Goal: Task Accomplishment & Management: Manage account settings

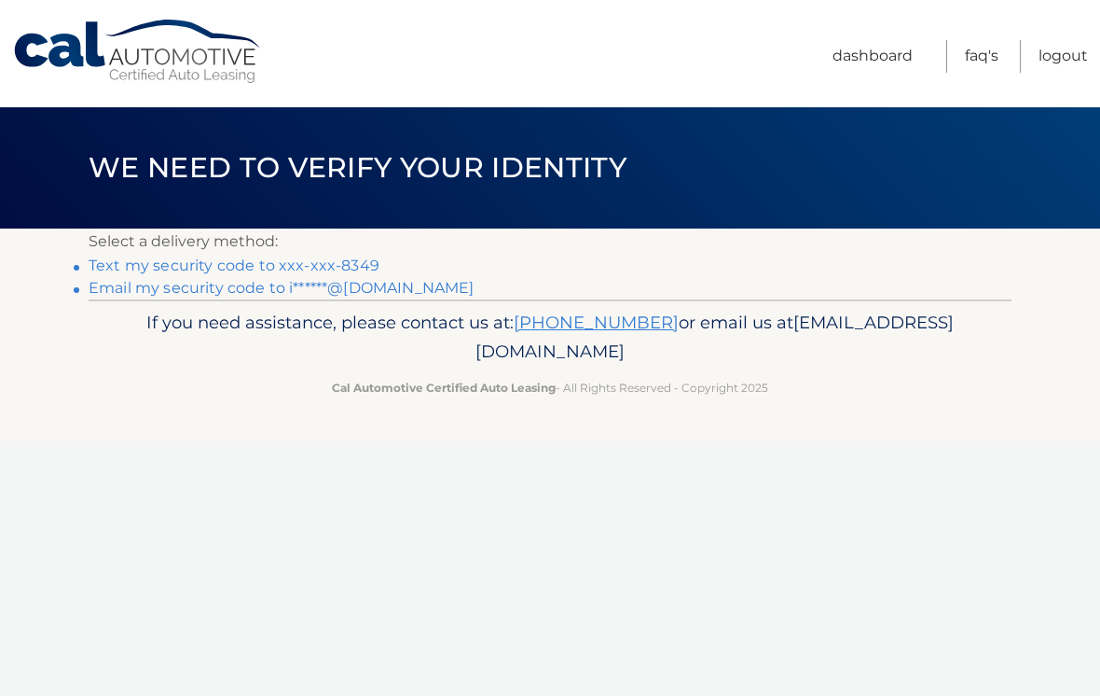
click at [276, 270] on link "Text my security code to xxx-xxx-8349" at bounding box center [234, 265] width 291 height 18
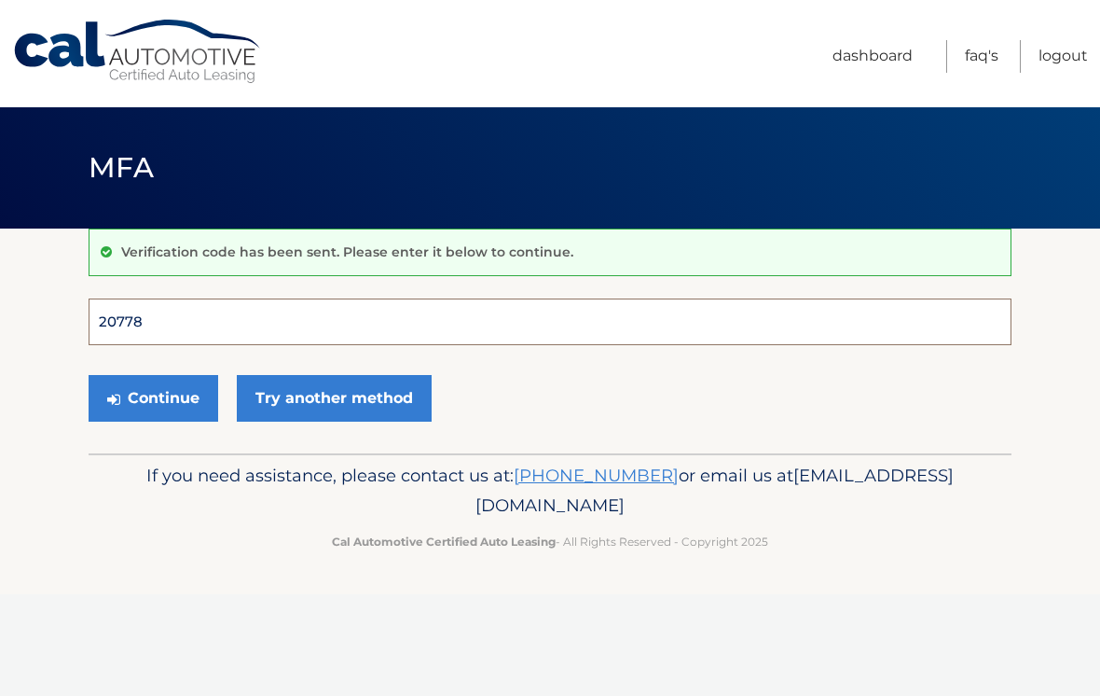
type input "207781"
click at [153, 397] on button "Continue" at bounding box center [154, 398] width 130 height 47
click at [150, 395] on button "Continue" at bounding box center [154, 398] width 130 height 47
click at [118, 321] on input "Verification Code" at bounding box center [550, 321] width 923 height 47
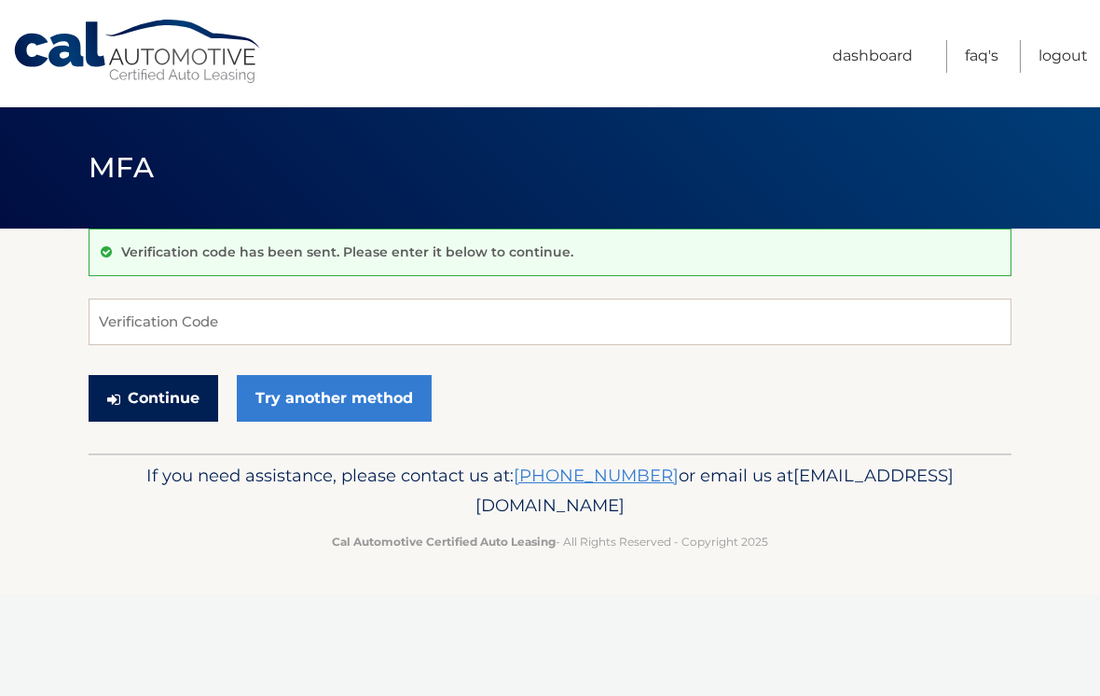
click at [156, 404] on button "Continue" at bounding box center [154, 398] width 130 height 47
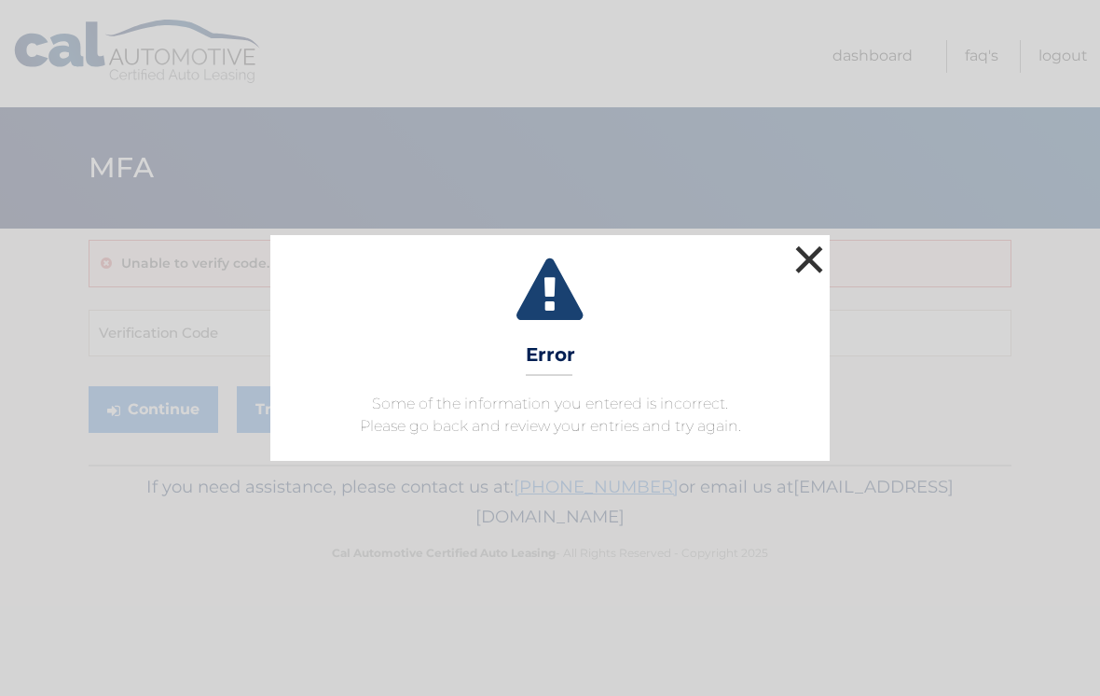
click at [818, 254] on button "×" at bounding box center [809, 259] width 37 height 37
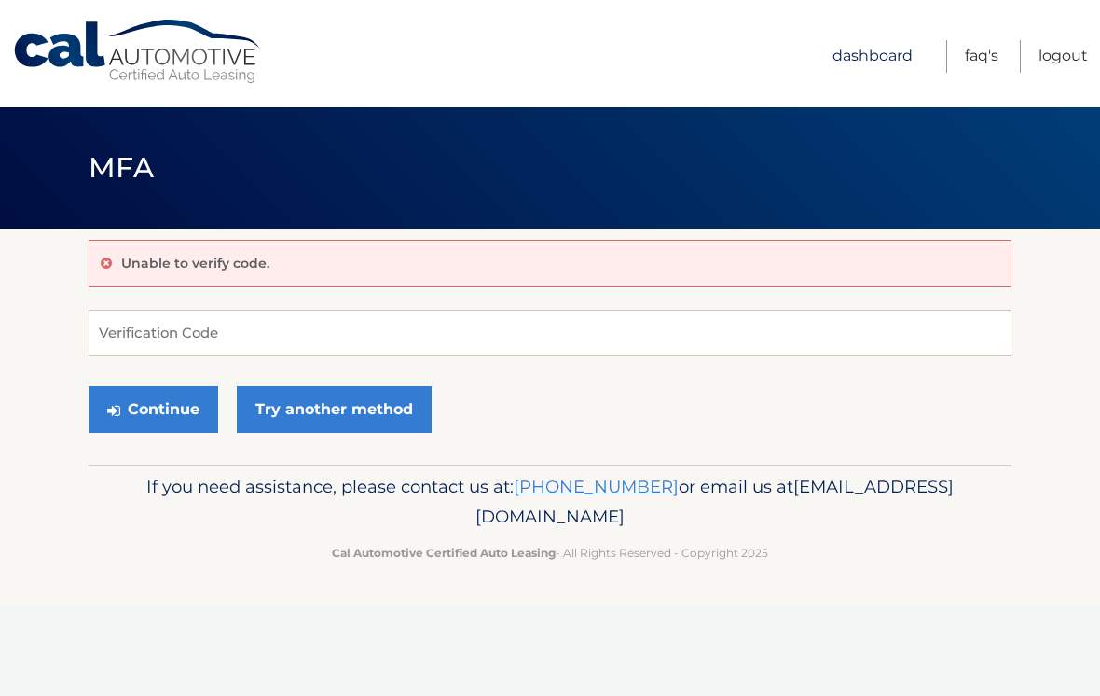
click at [898, 54] on link "Dashboard" at bounding box center [873, 56] width 80 height 33
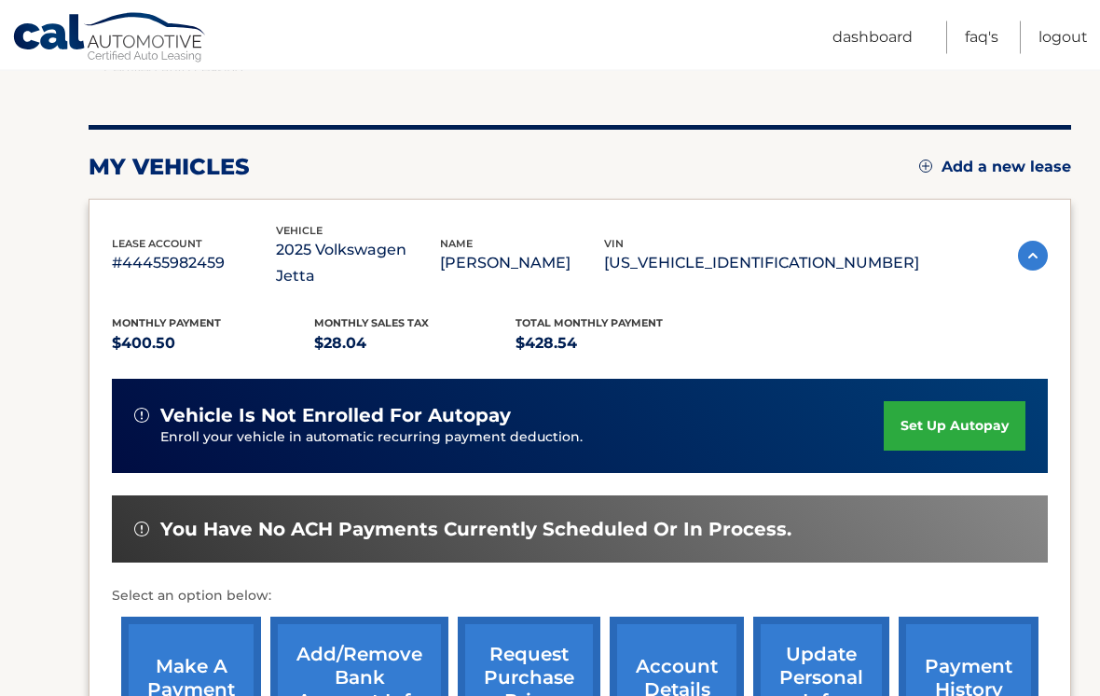
scroll to position [187, 0]
click at [957, 401] on link "set up autopay" at bounding box center [955, 425] width 142 height 49
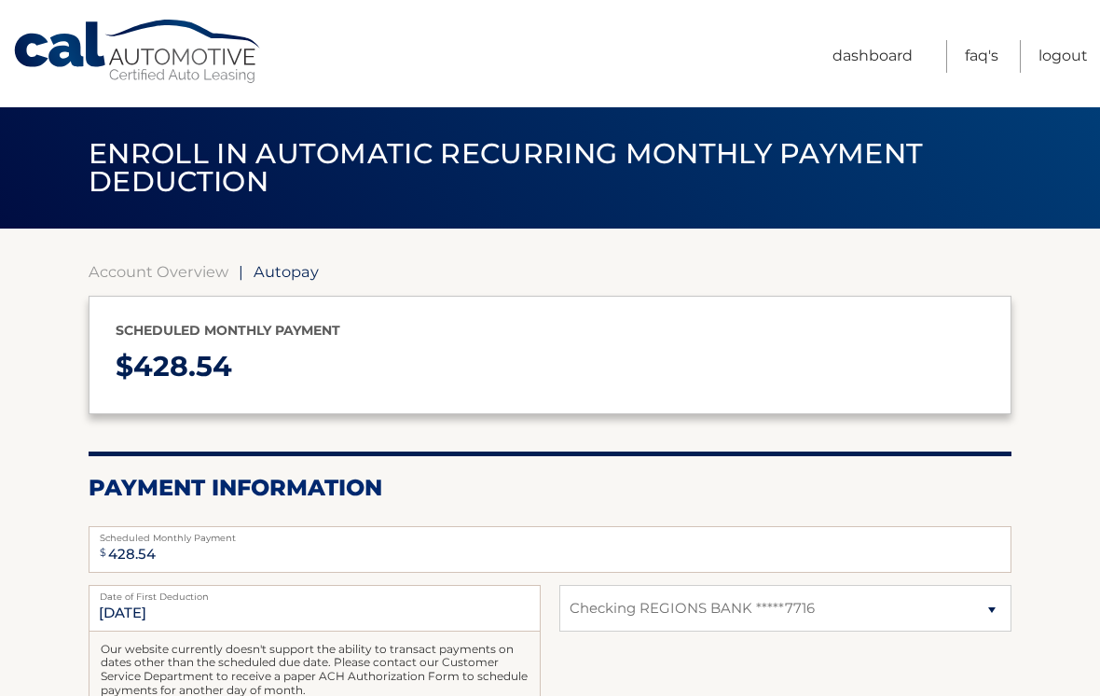
select select "YmYxYThhMTctNDFhZC00ODQ5LWE4ZDAtZDUwYjZlOTA2YjBm"
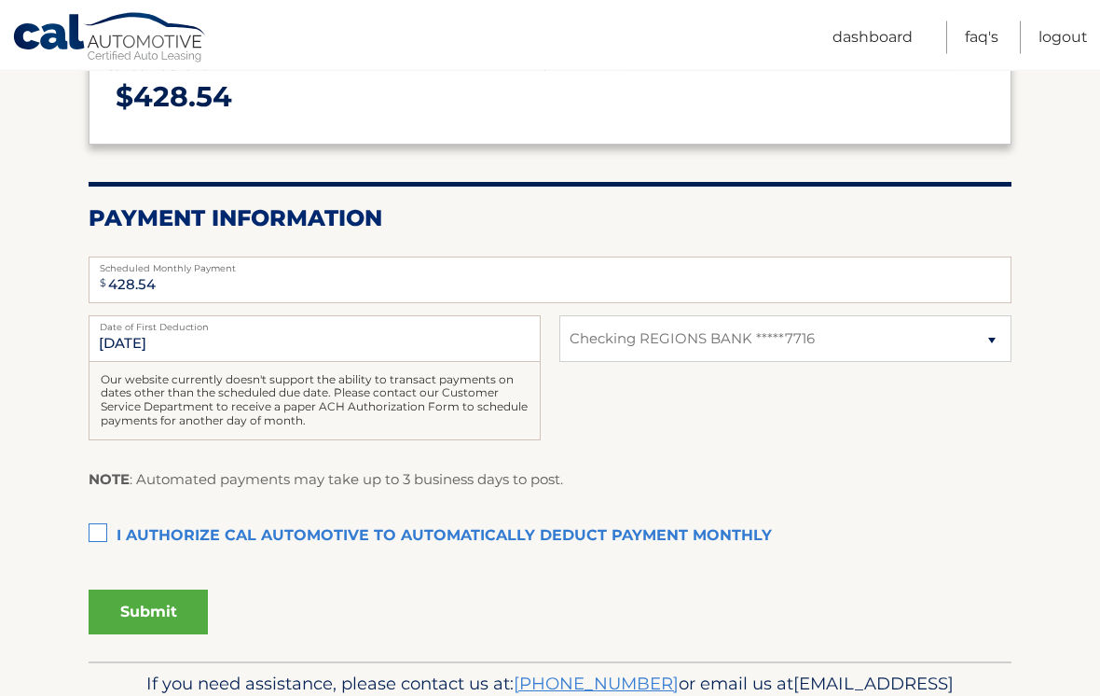
scroll to position [273, 0]
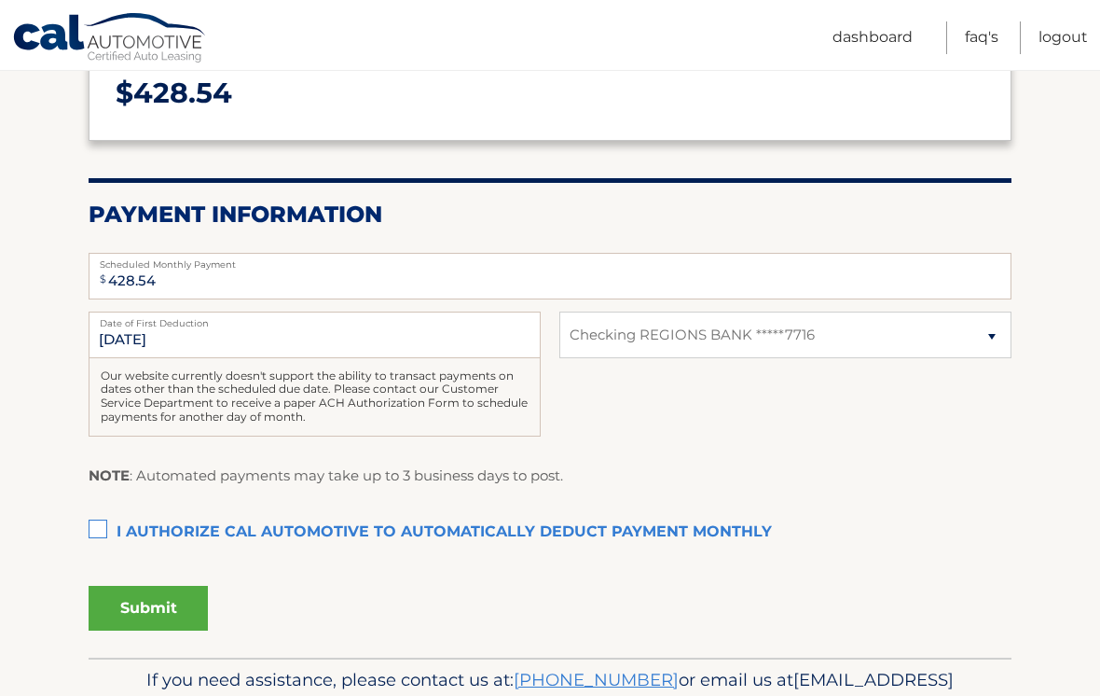
click at [101, 519] on label "I authorize cal automotive to automatically deduct payment monthly This checkbo…" at bounding box center [550, 532] width 923 height 37
click at [0, 0] on input "I authorize cal automotive to automatically deduct payment monthly This checkbo…" at bounding box center [0, 0] width 0 height 0
click at [111, 608] on button "Submit" at bounding box center [148, 608] width 119 height 45
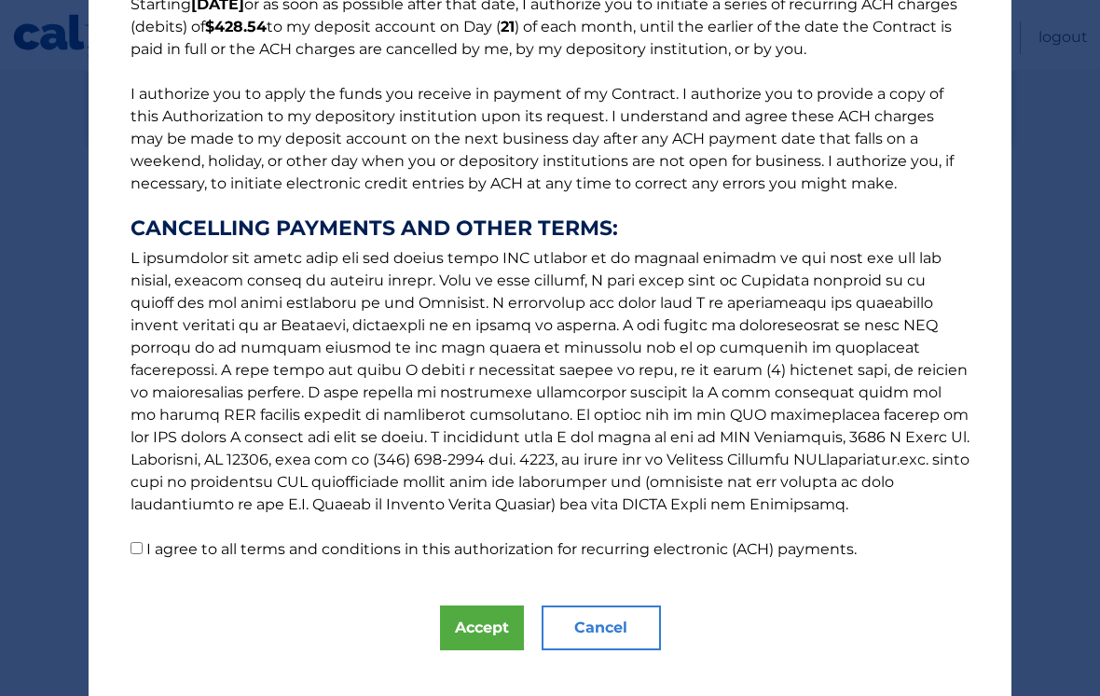
scroll to position [179, 0]
click at [138, 544] on input "I agree to all terms and conditions in this authorization for recurring electro…" at bounding box center [137, 548] width 12 height 12
checkbox input "true"
click at [503, 621] on button "Accept" at bounding box center [482, 627] width 84 height 45
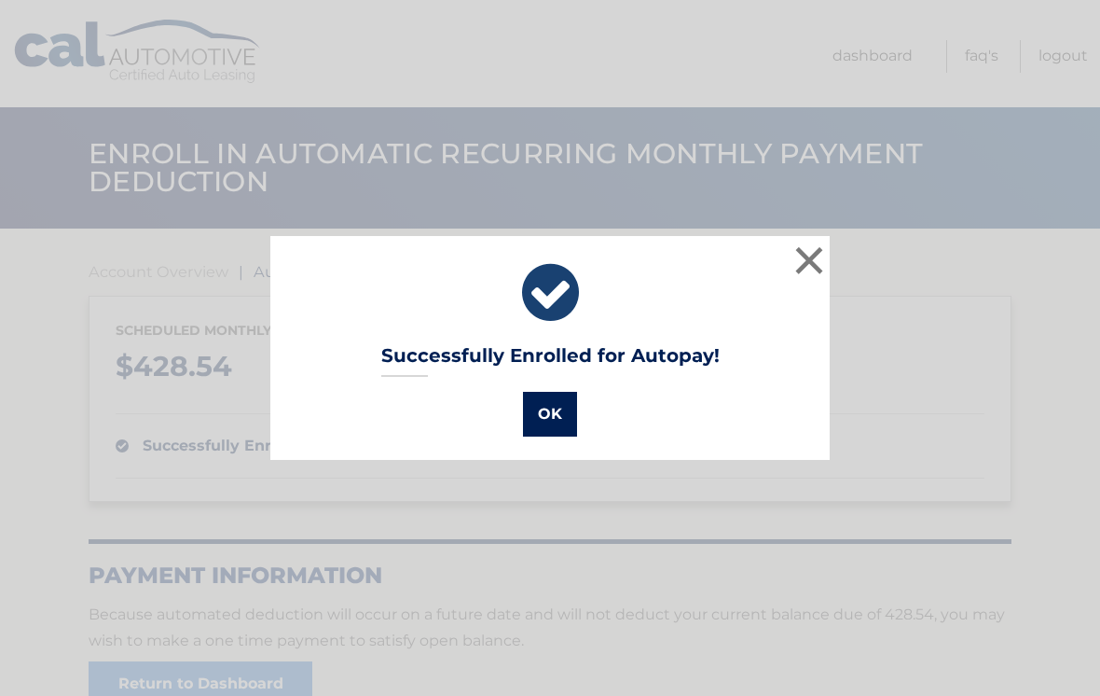
click at [554, 424] on button "OK" at bounding box center [550, 414] width 54 height 45
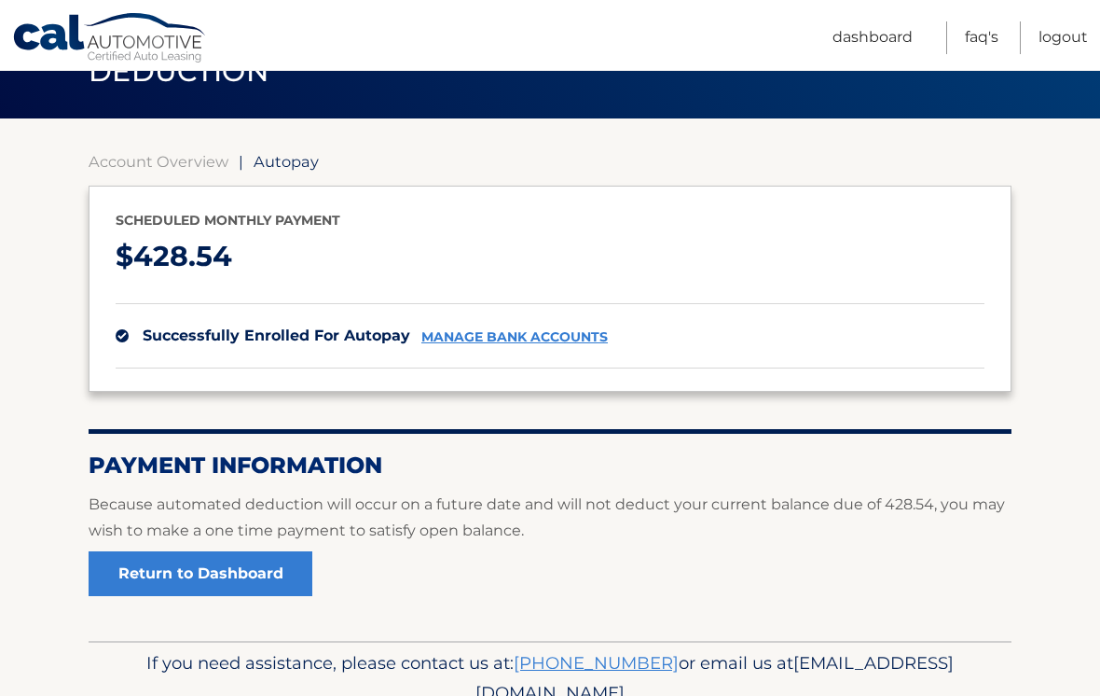
scroll to position [164, 0]
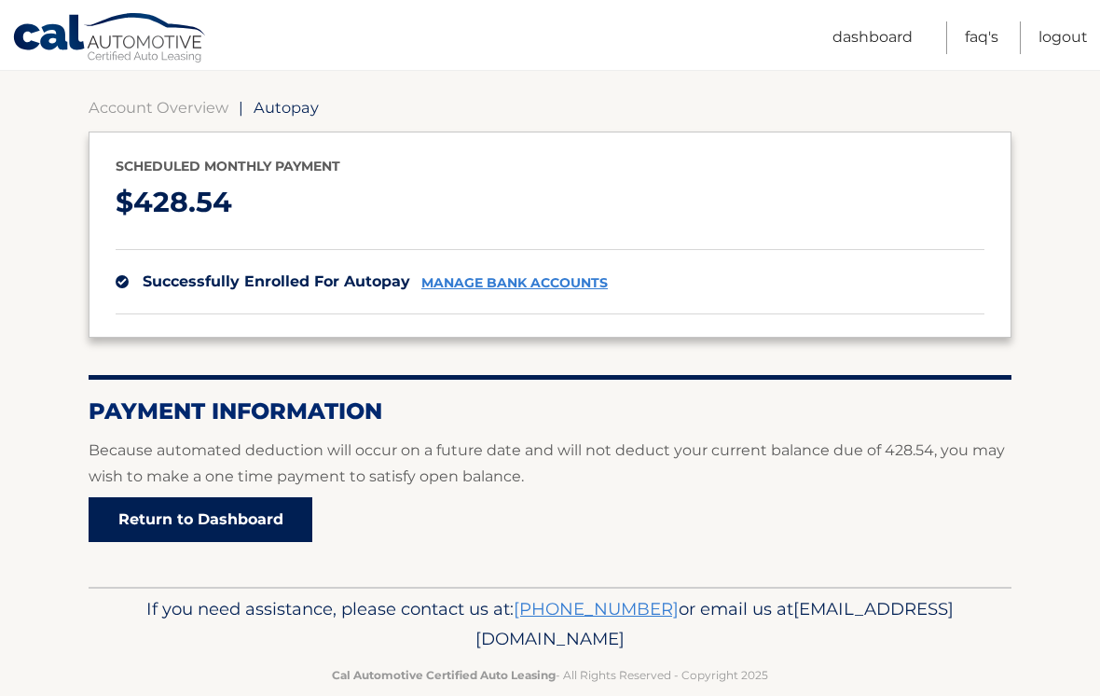
click at [249, 524] on link "Return to Dashboard" at bounding box center [201, 519] width 224 height 45
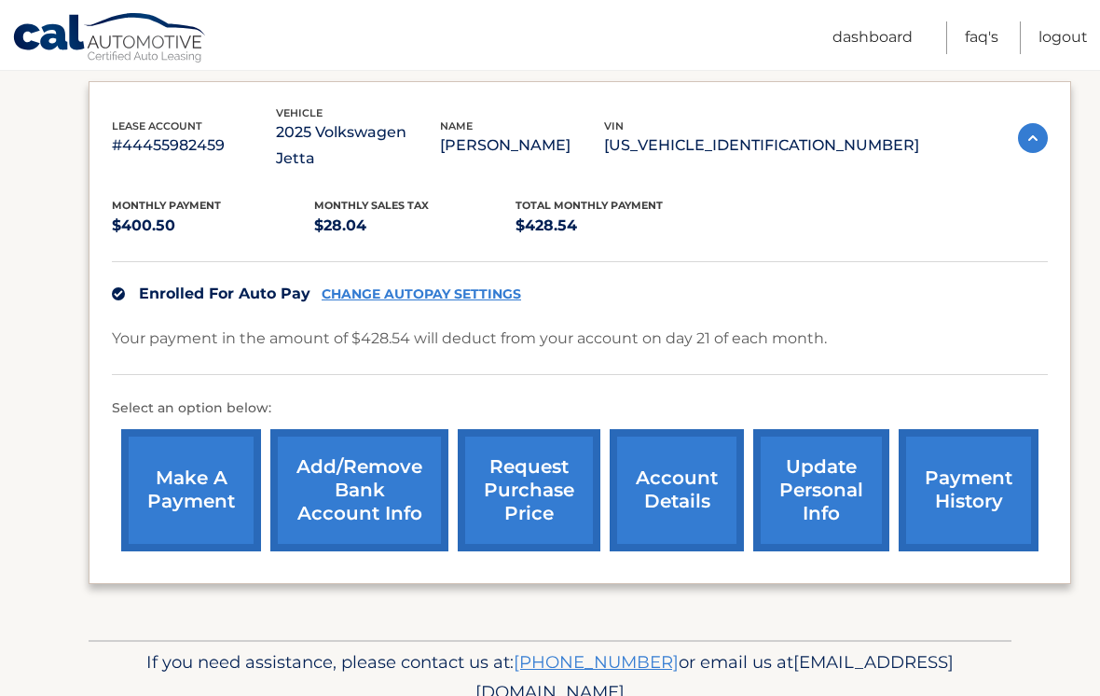
scroll to position [331, 0]
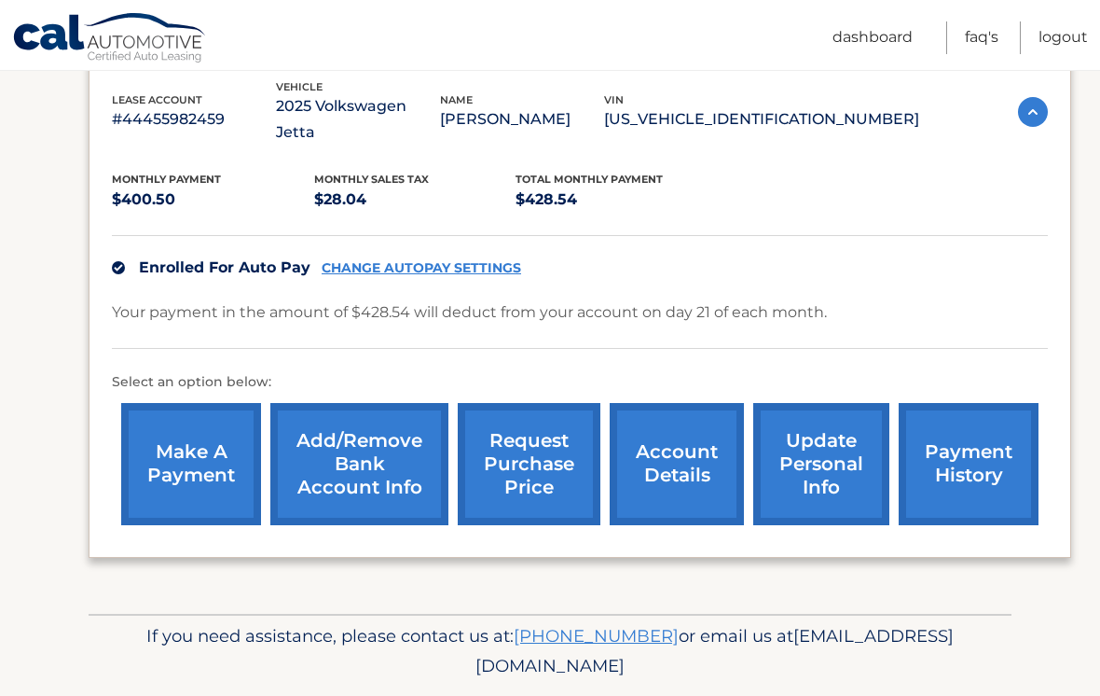
click at [966, 425] on link "payment history" at bounding box center [969, 464] width 140 height 122
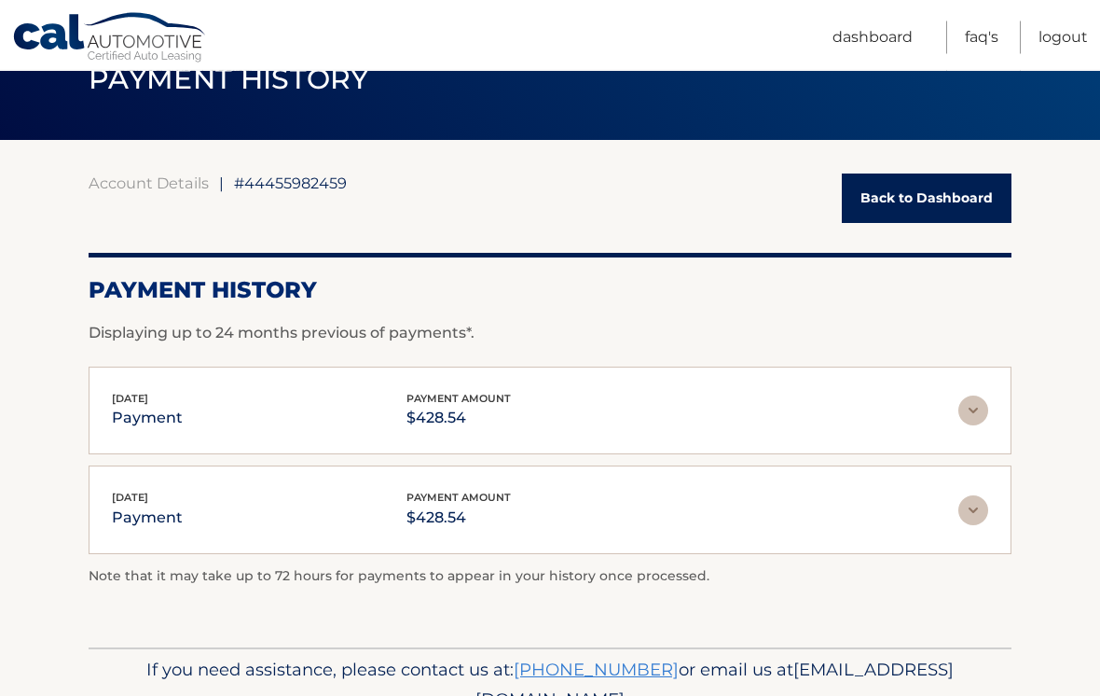
scroll to position [89, 0]
click at [974, 408] on img at bounding box center [974, 410] width 30 height 30
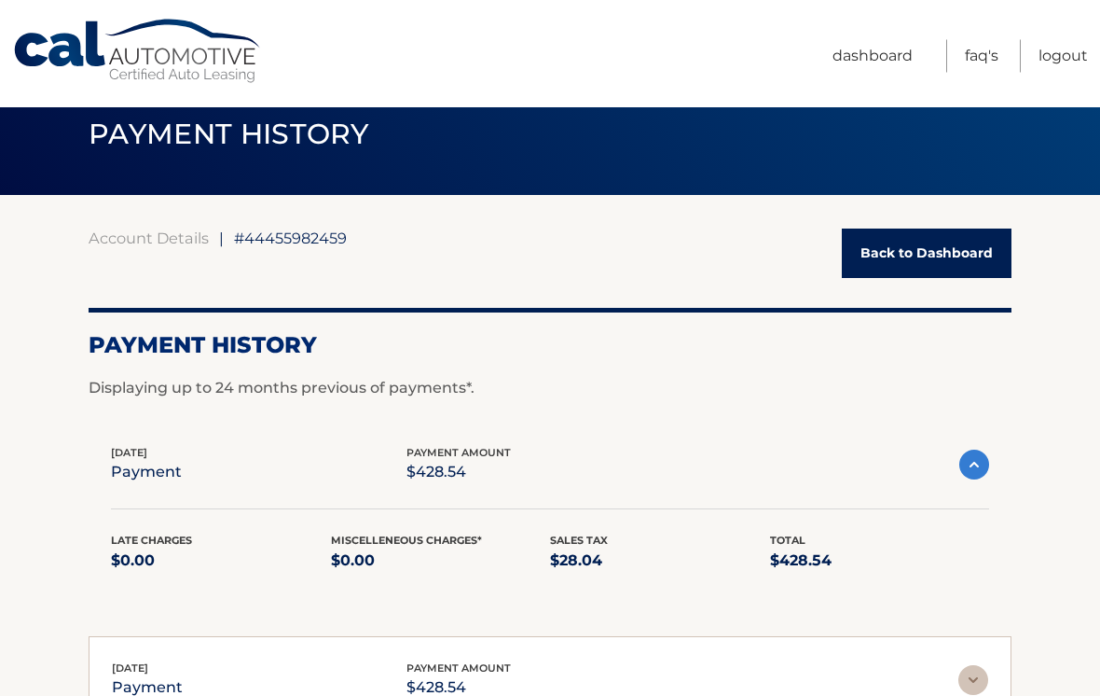
scroll to position [0, 0]
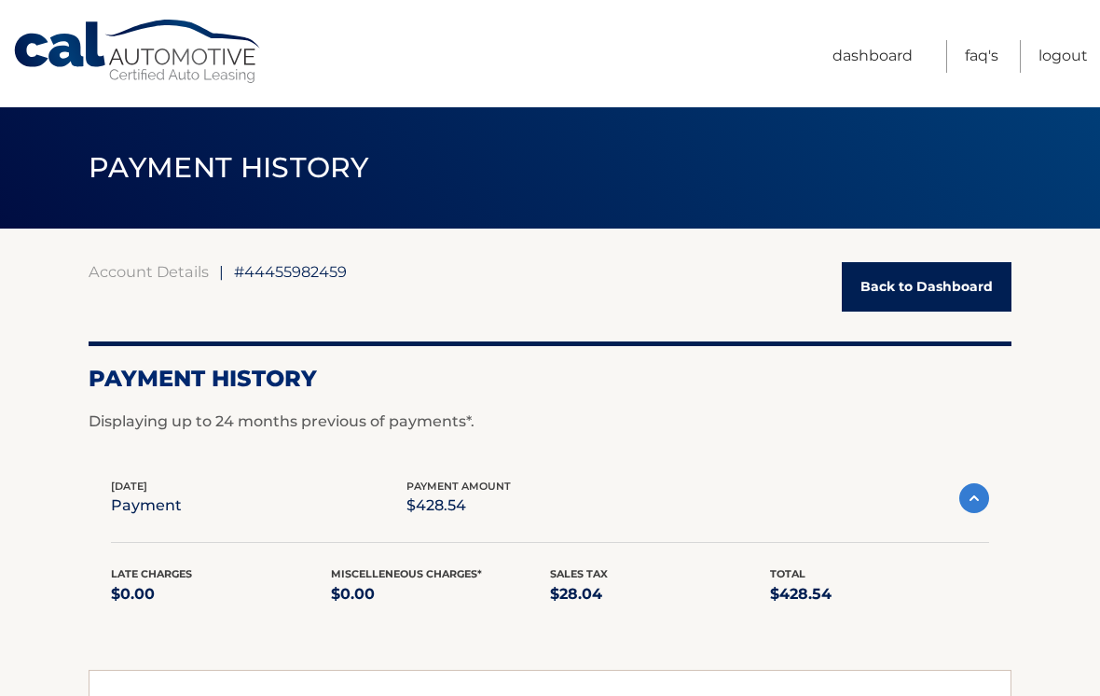
click at [954, 295] on link "Back to Dashboard" at bounding box center [927, 286] width 170 height 49
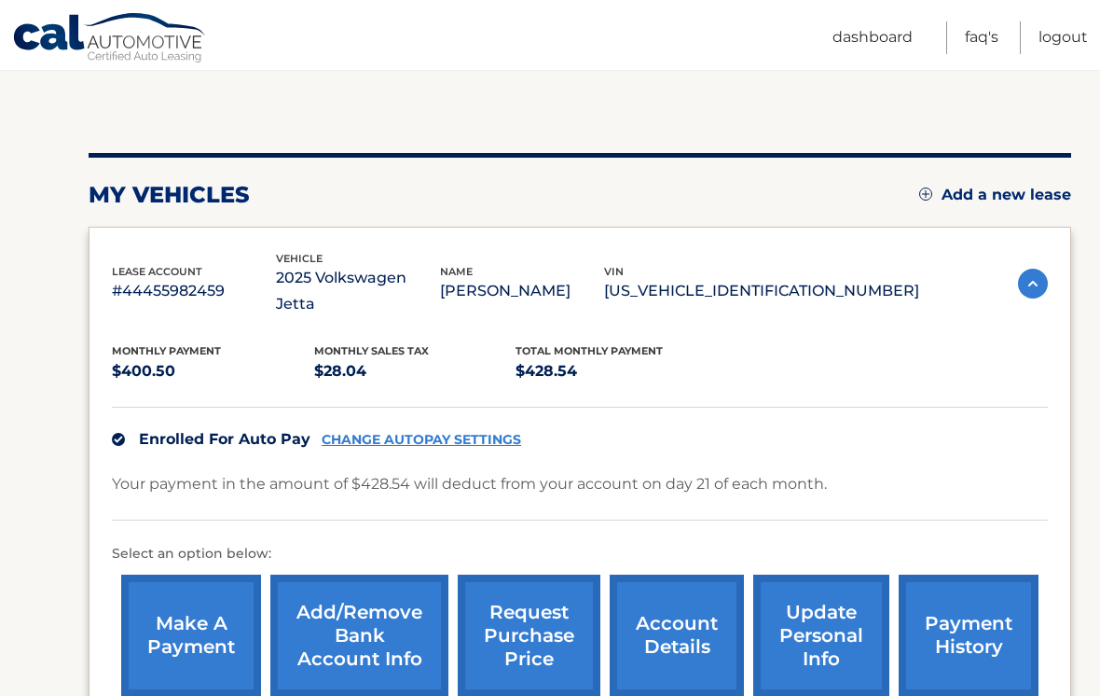
scroll to position [159, 0]
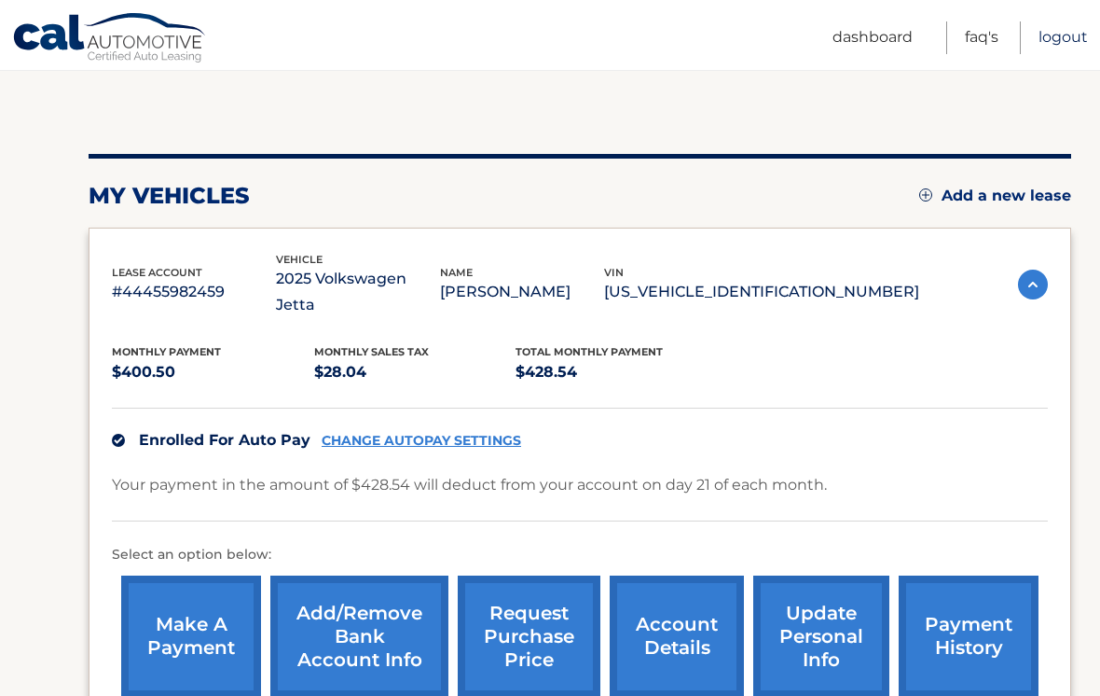
click at [1056, 37] on link "Logout" at bounding box center [1063, 37] width 49 height 33
